Goal: Find specific page/section: Find specific page/section

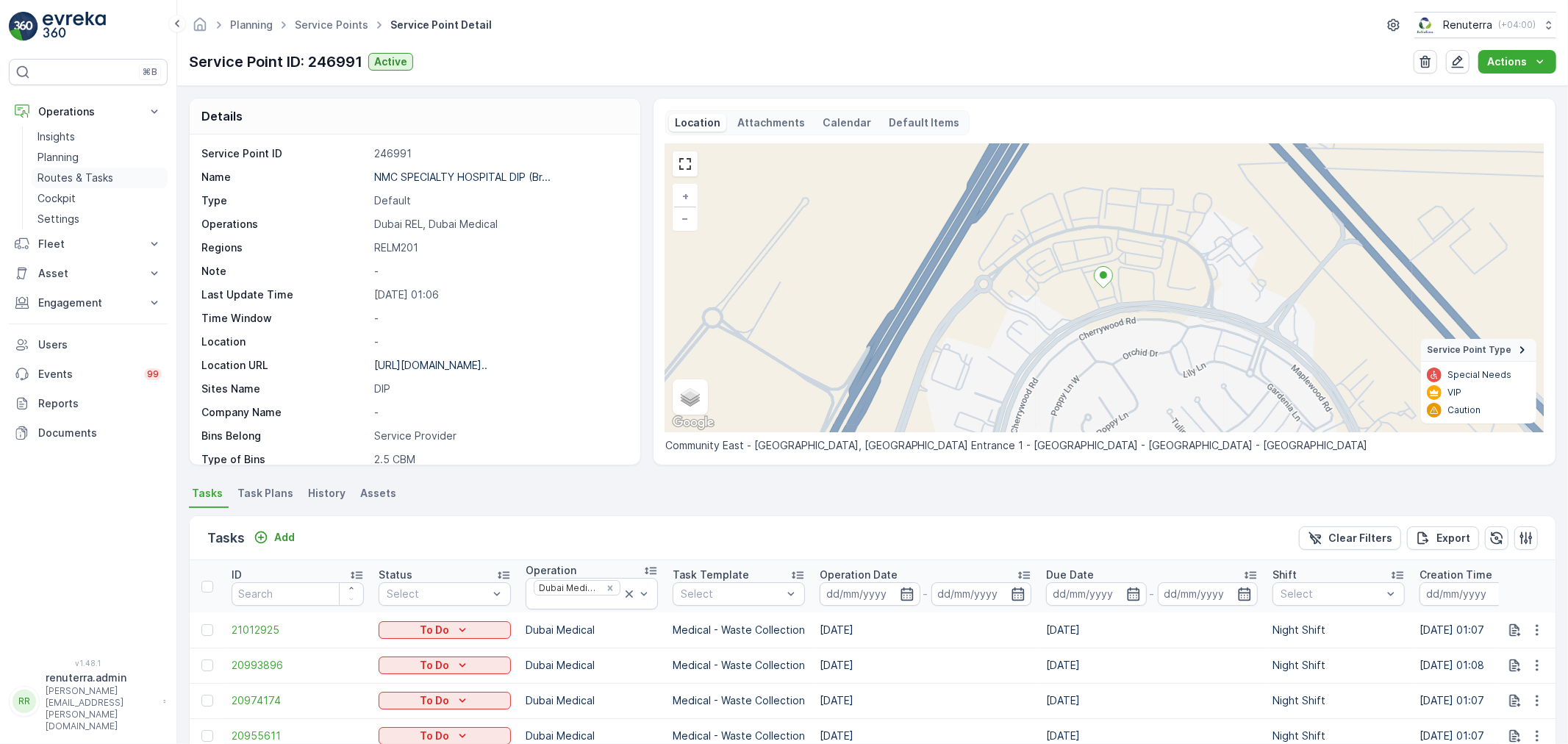
drag, startPoint x: 0, startPoint y: 0, endPoint x: 85, endPoint y: 175, distance: 194.6
click at [87, 175] on p "Routes & Tasks" at bounding box center [76, 177] width 76 height 14
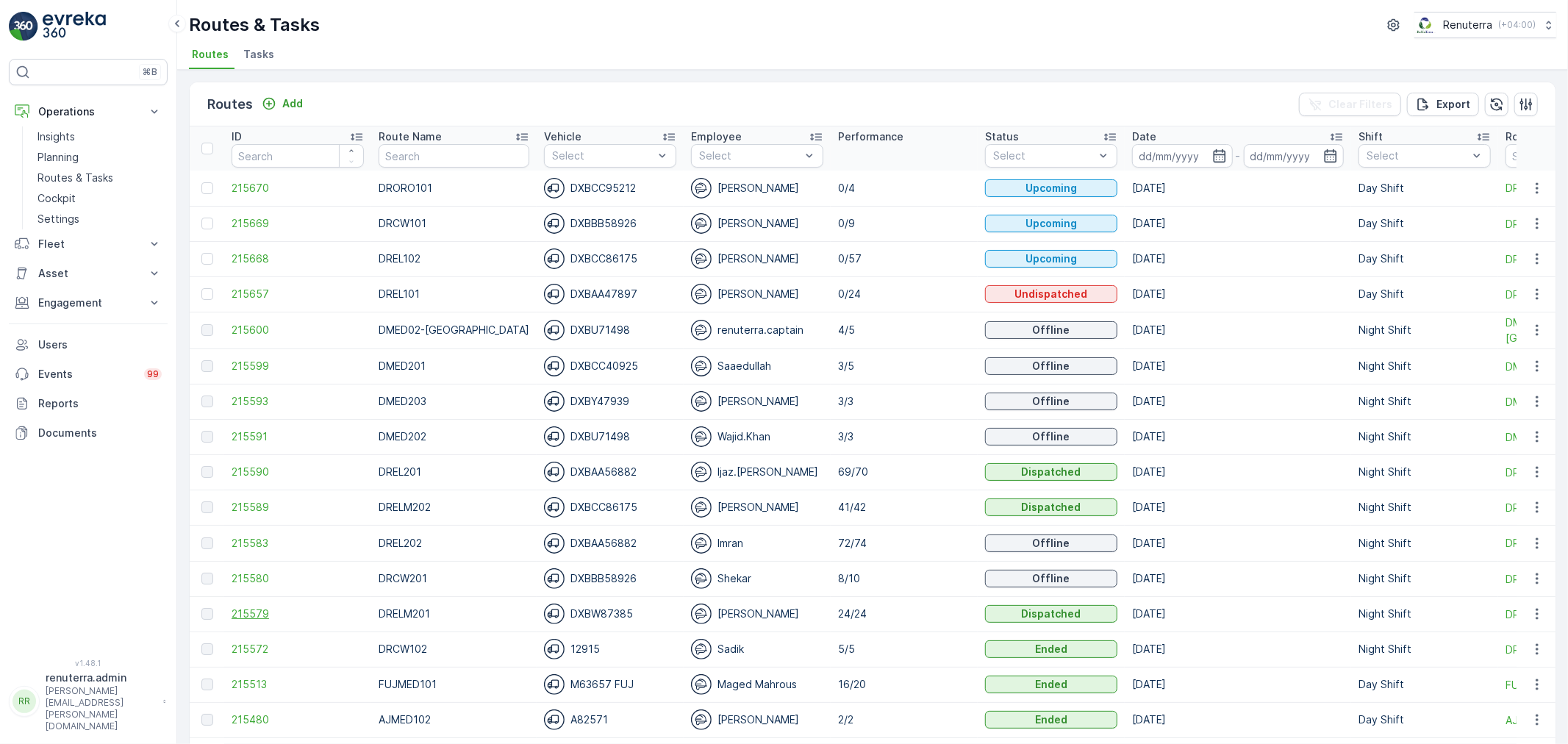
click at [253, 615] on span "215579" at bounding box center [297, 613] width 132 height 14
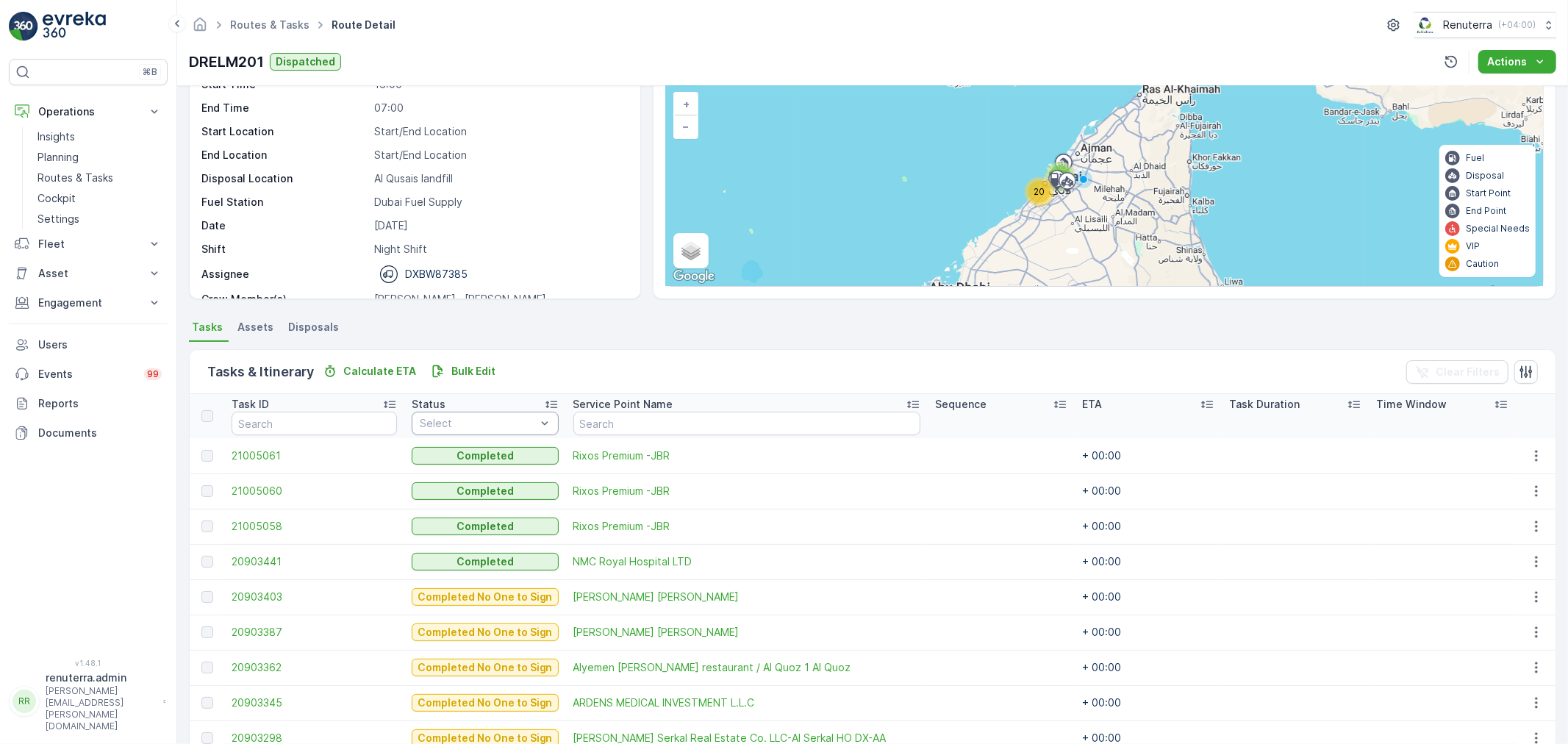
scroll to position [82, 0]
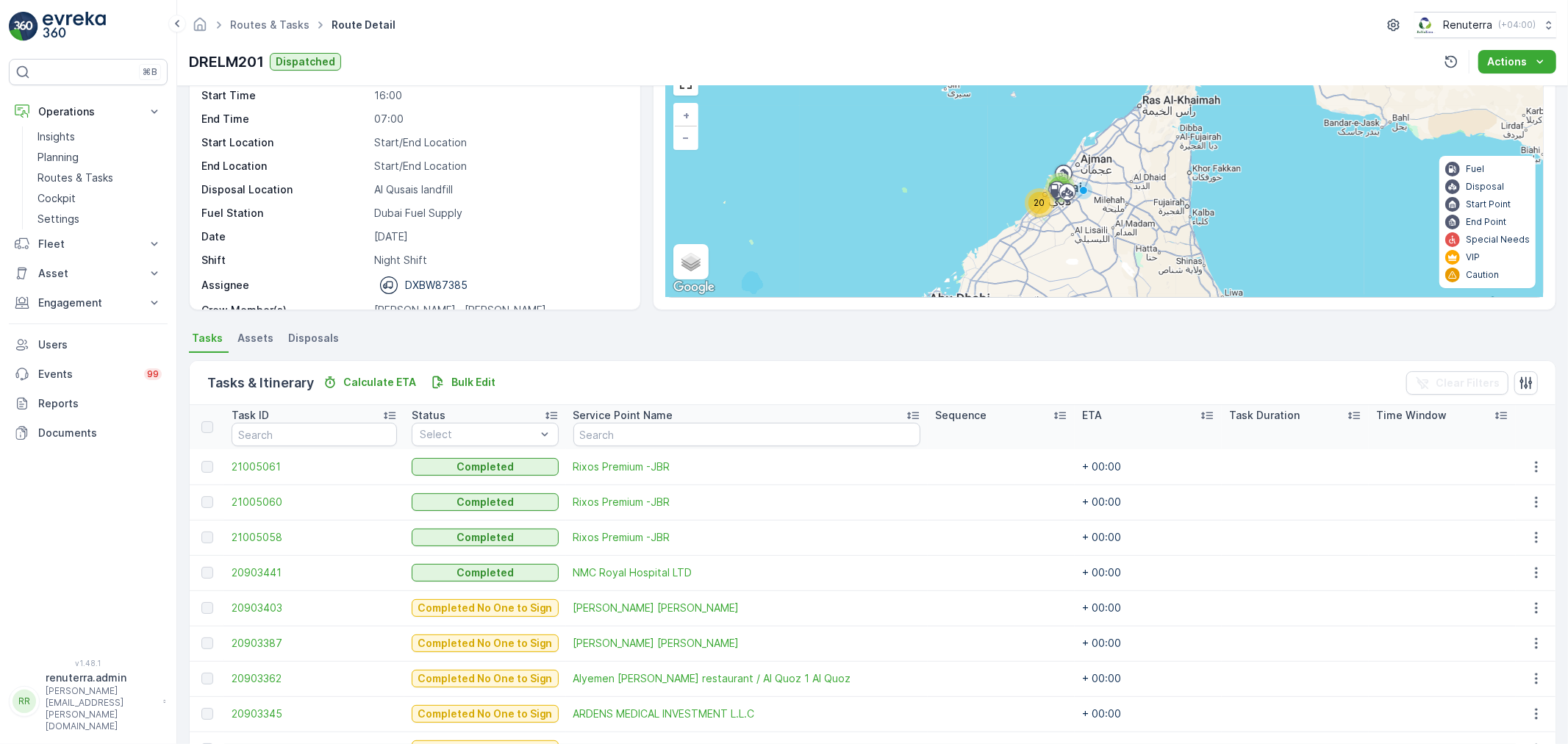
drag, startPoint x: 463, startPoint y: 436, endPoint x: 464, endPoint y: 448, distance: 12.0
click at [464, 437] on div at bounding box center [477, 435] width 119 height 12
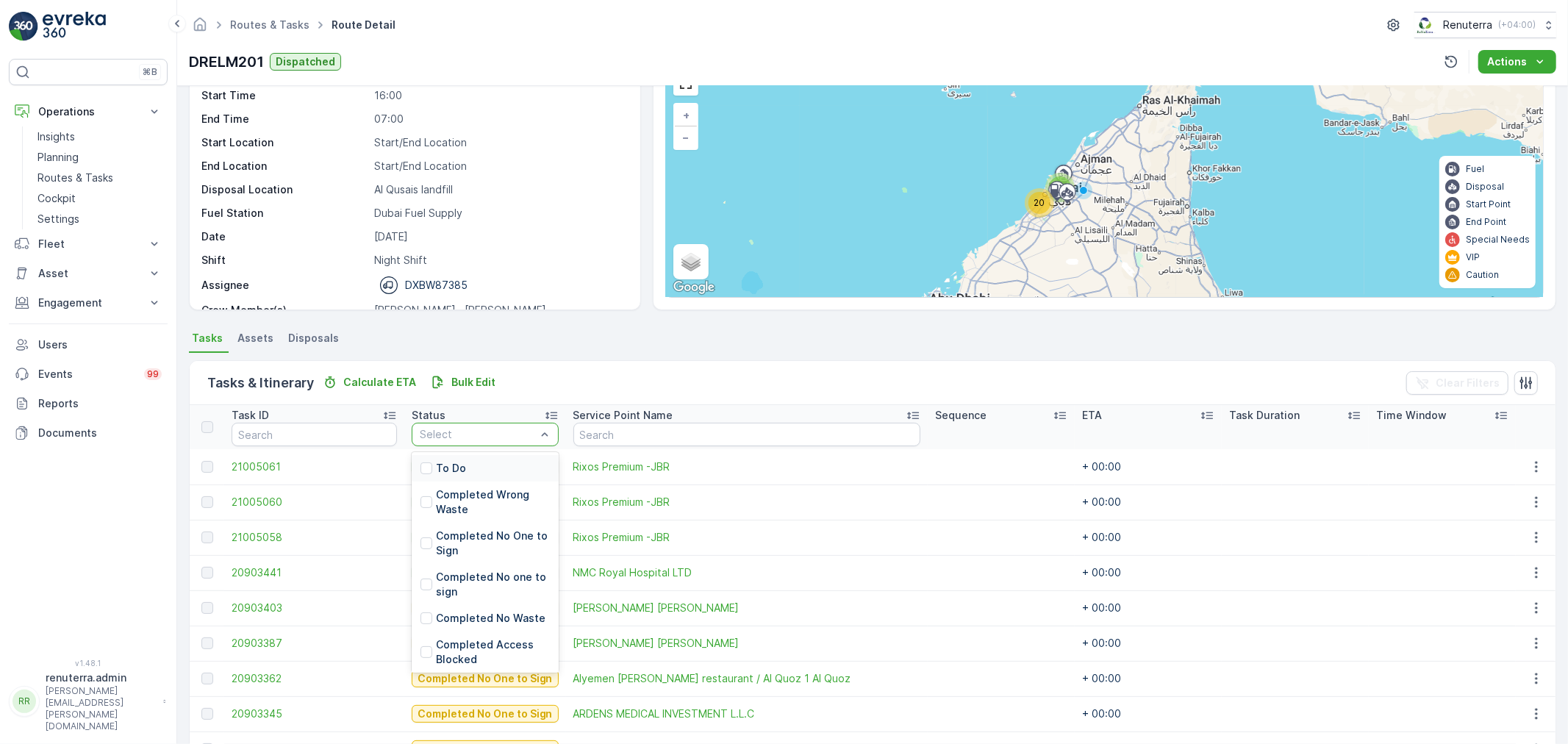
click at [464, 467] on div "To Do" at bounding box center [485, 468] width 147 height 26
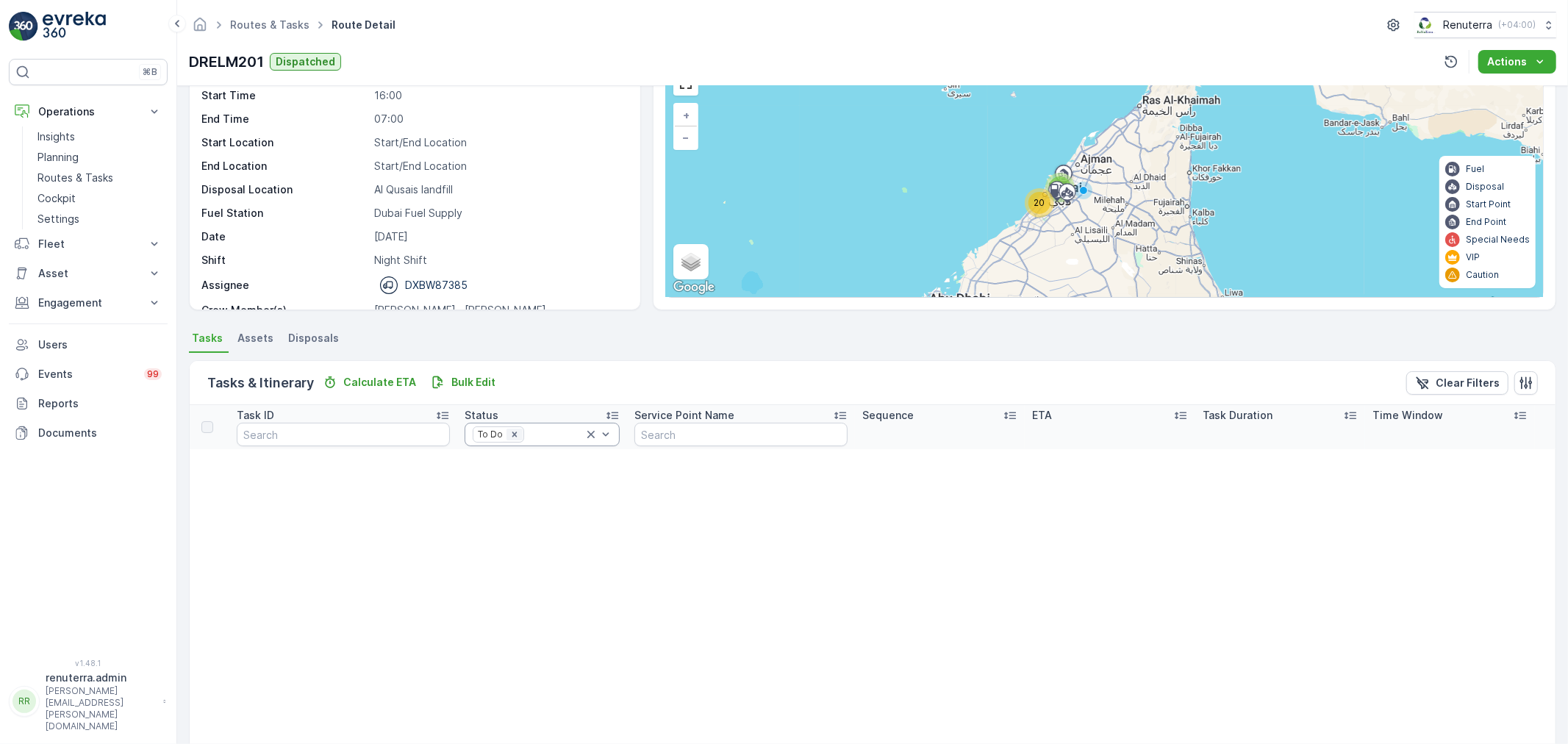
click at [506, 431] on div "Remove To Do" at bounding box center [514, 435] width 16 height 12
